Goal: Navigation & Orientation: Find specific page/section

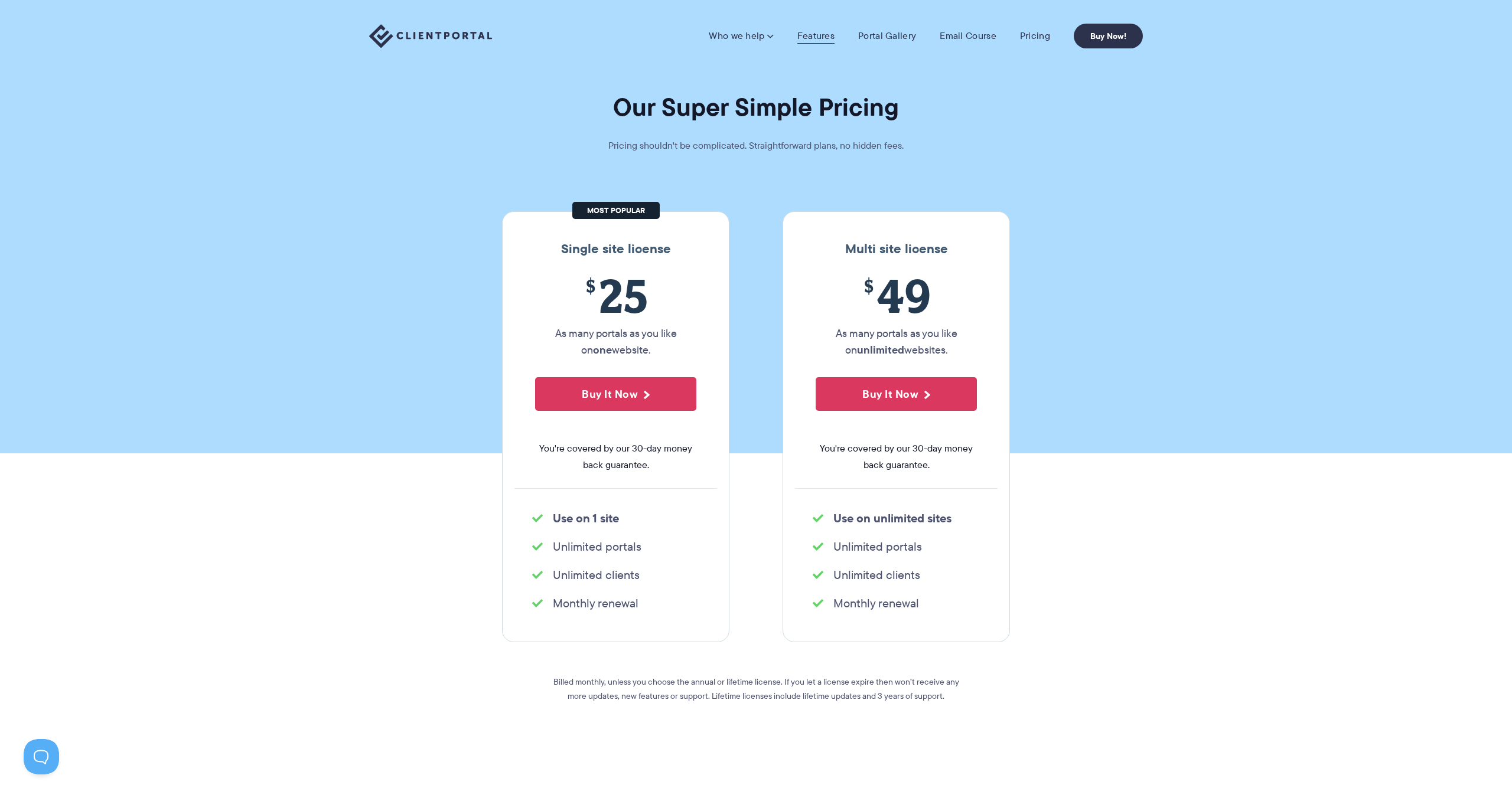
click at [814, 42] on link "Features" at bounding box center [815, 36] width 37 height 12
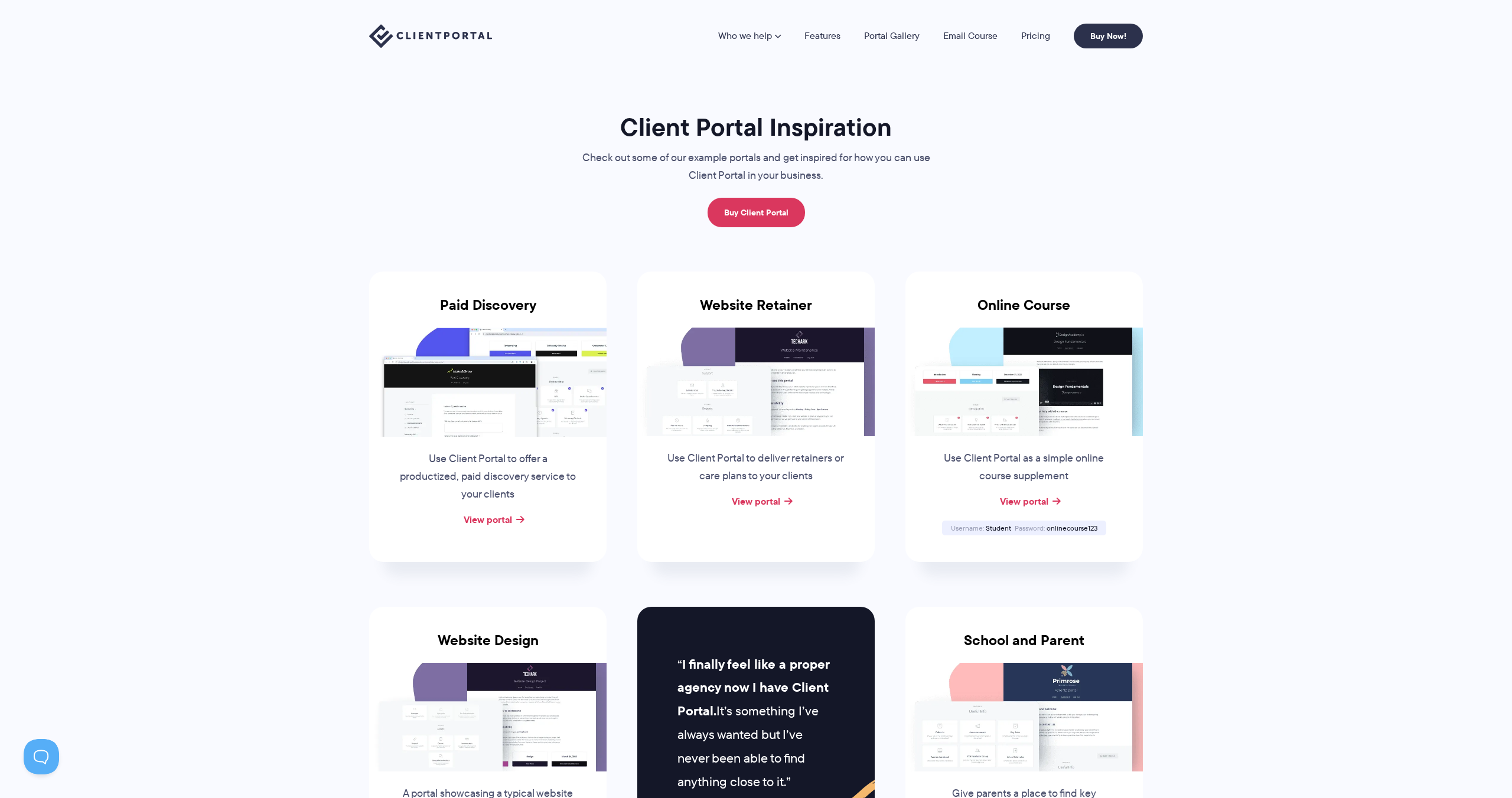
click at [441, 34] on img at bounding box center [430, 36] width 123 height 24
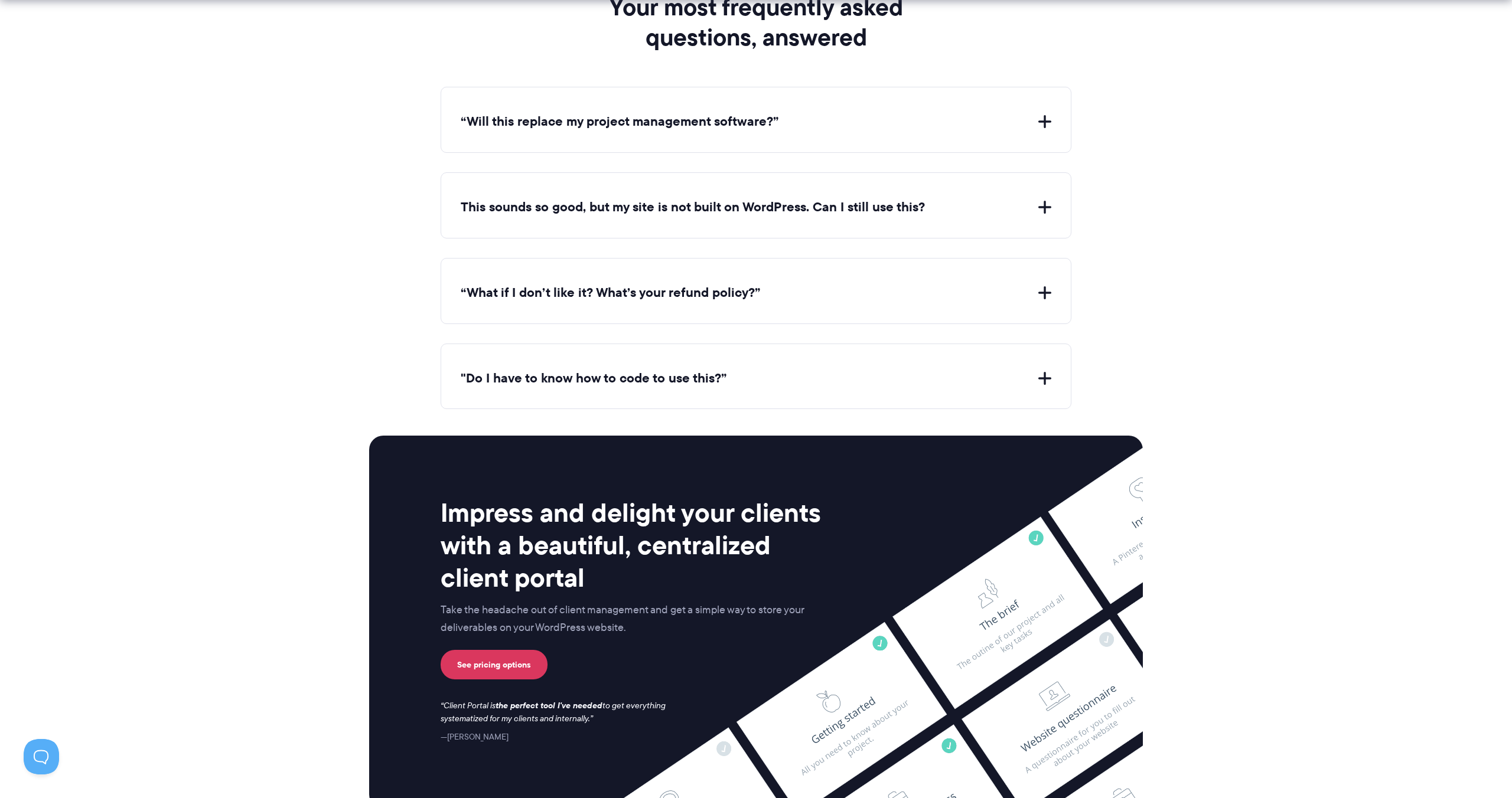
scroll to position [4622, 0]
